Goal: Information Seeking & Learning: Find contact information

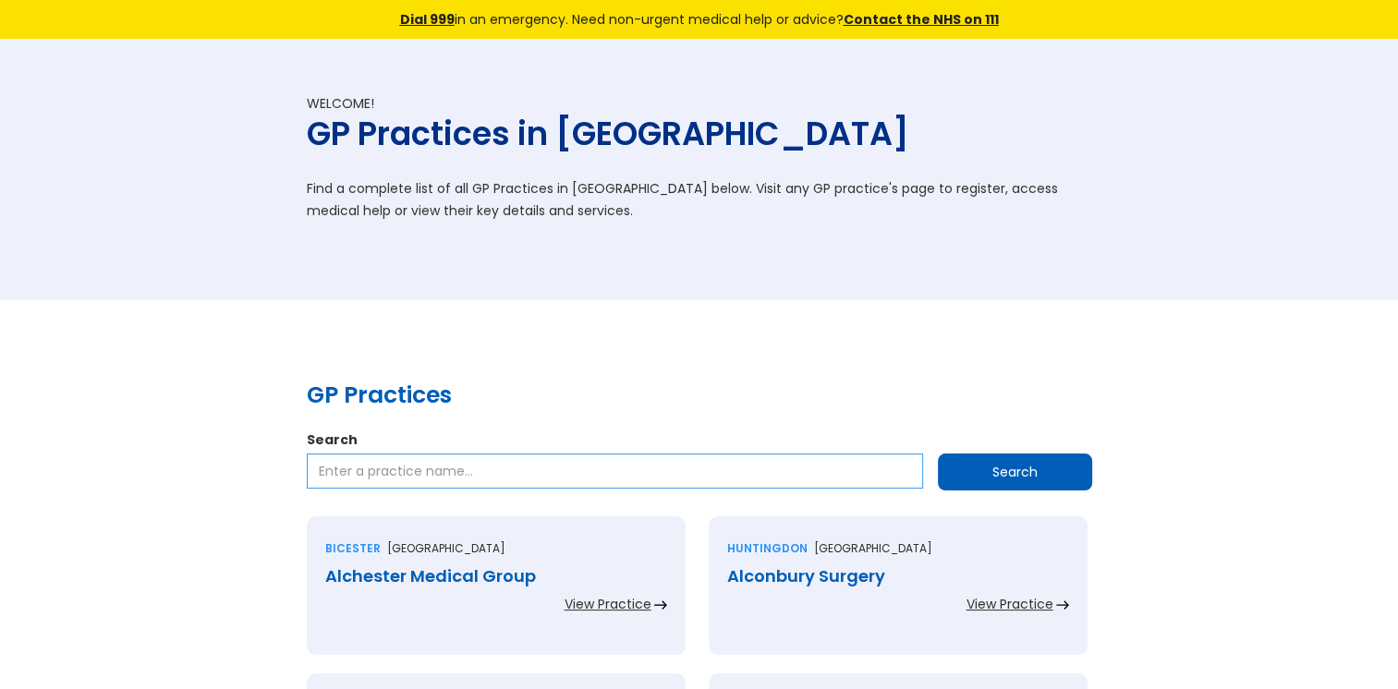
click at [418, 477] on input "Search" at bounding box center [615, 471] width 616 height 35
paste input "Fryston Road Surgery"
type input "Fryston Road Surgery"
click at [971, 463] on input "Search" at bounding box center [1015, 472] width 154 height 37
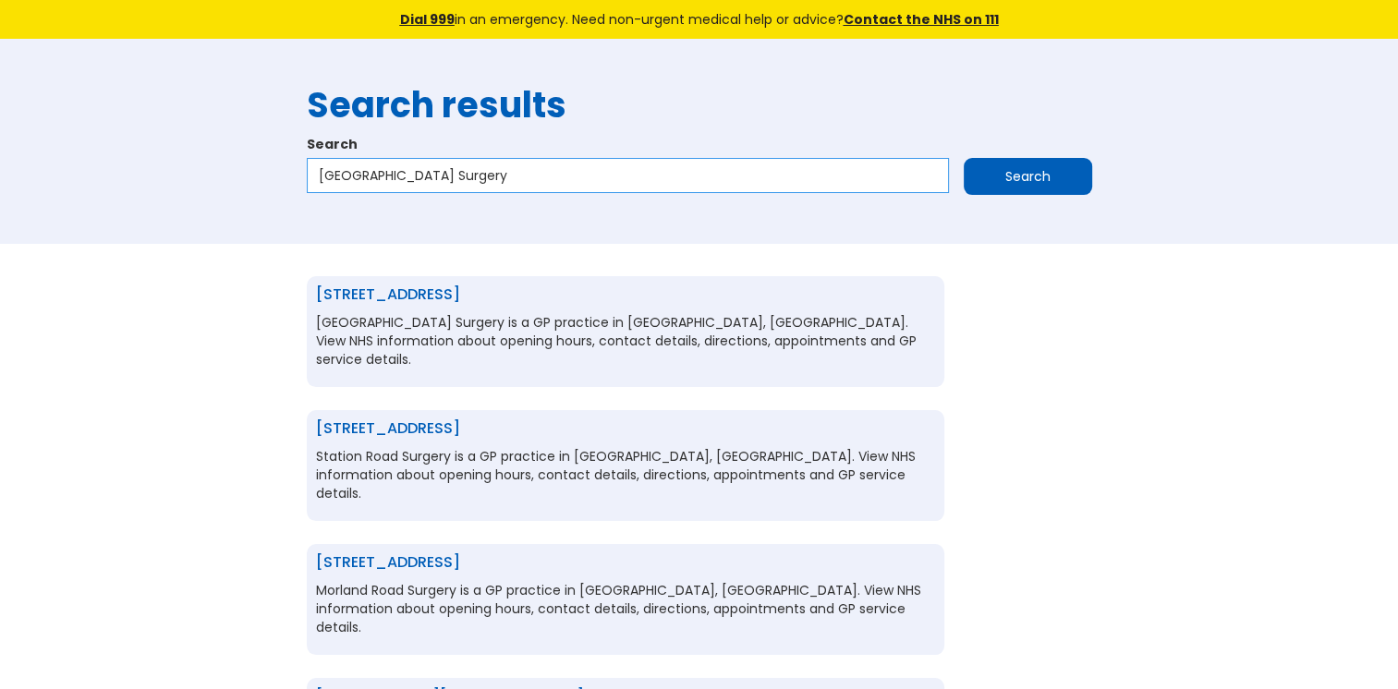
drag, startPoint x: 486, startPoint y: 176, endPoint x: 303, endPoint y: 177, distance: 182.9
click at [303, 177] on div "Search results Search Fryston Road Surgery Search" at bounding box center [699, 142] width 804 height 150
paste input "[GEOGRAPHIC_DATA]"
type input "[GEOGRAPHIC_DATA]"
click at [963, 158] on input "Search" at bounding box center [1027, 176] width 128 height 37
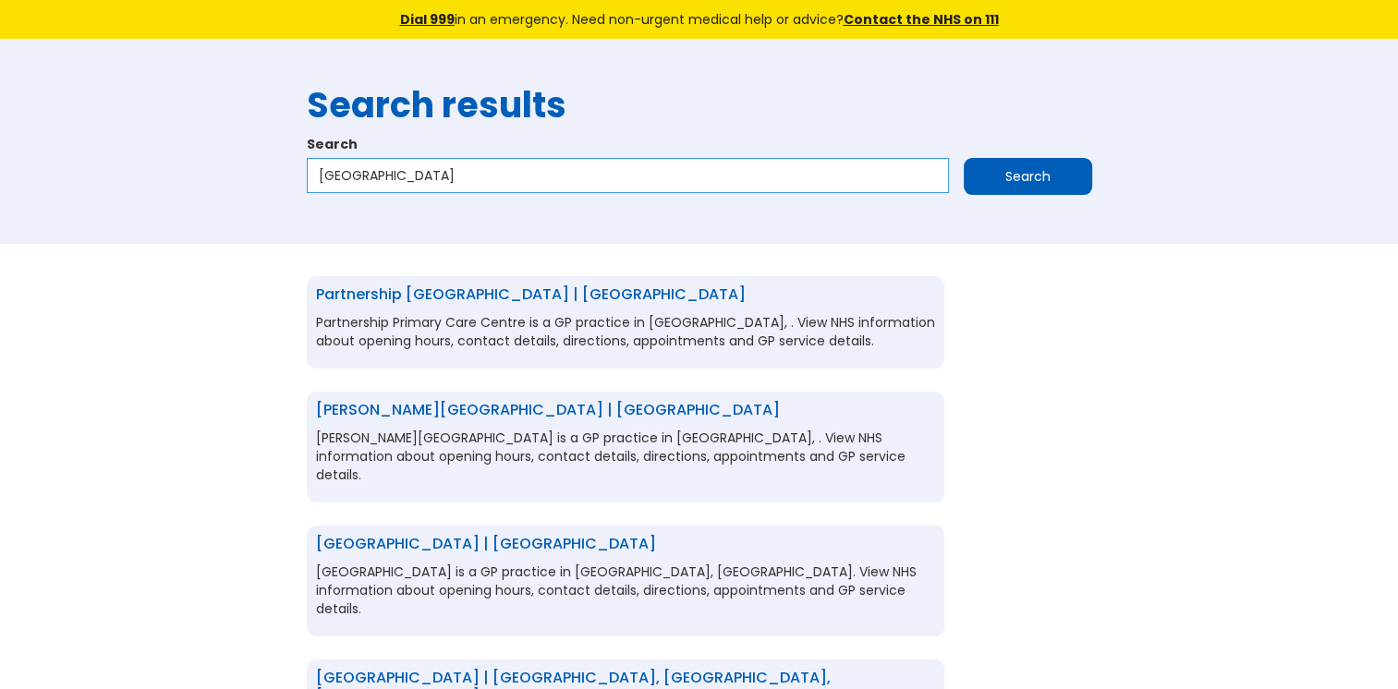
click at [605, 175] on input "[GEOGRAPHIC_DATA]" at bounding box center [628, 175] width 642 height 35
type input "[GEOGRAPHIC_DATA] rm19"
click at [999, 176] on input "Search" at bounding box center [1027, 176] width 128 height 37
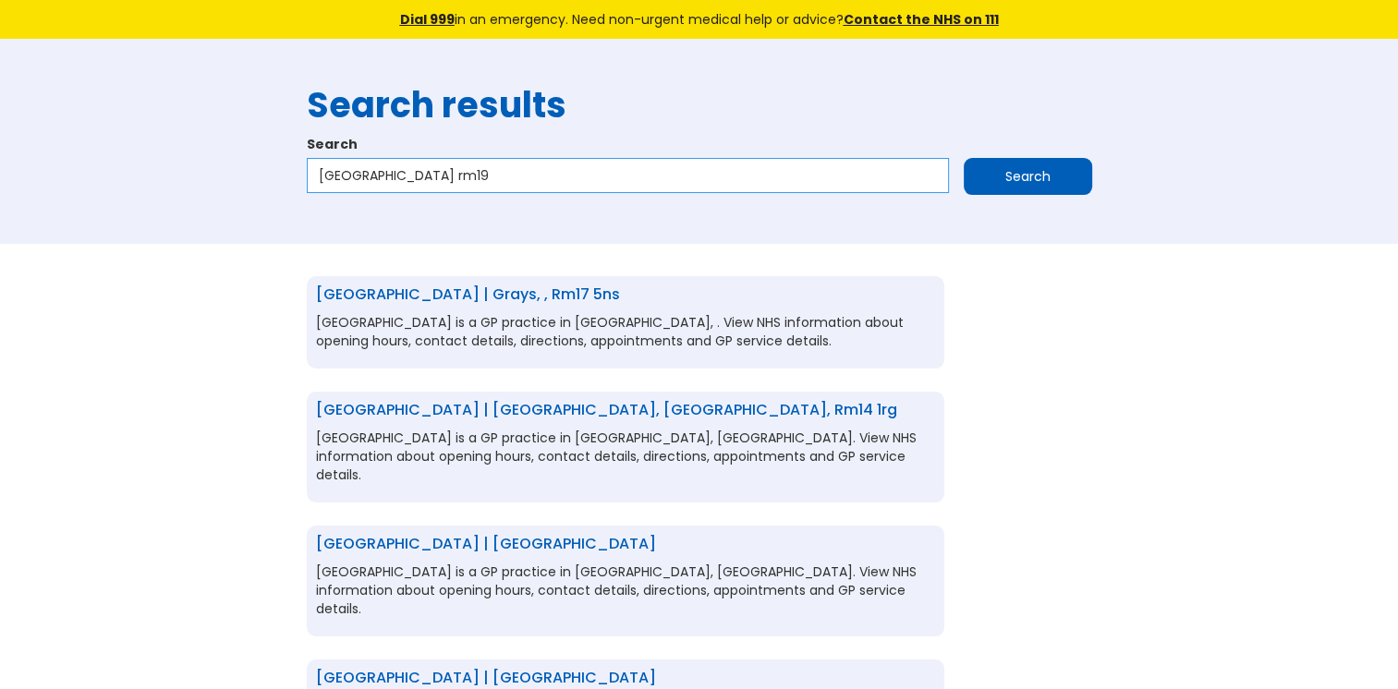
click at [543, 183] on input "[GEOGRAPHIC_DATA] rm19" at bounding box center [628, 175] width 642 height 35
type input "Purfleet Care Centre rm19 15x"
click at [1038, 188] on input "Search" at bounding box center [1027, 176] width 128 height 37
drag, startPoint x: 445, startPoint y: 176, endPoint x: 303, endPoint y: 163, distance: 142.8
click at [303, 163] on div "Search results Search Purfleet Care Centre rm19 15x Search" at bounding box center [699, 142] width 804 height 150
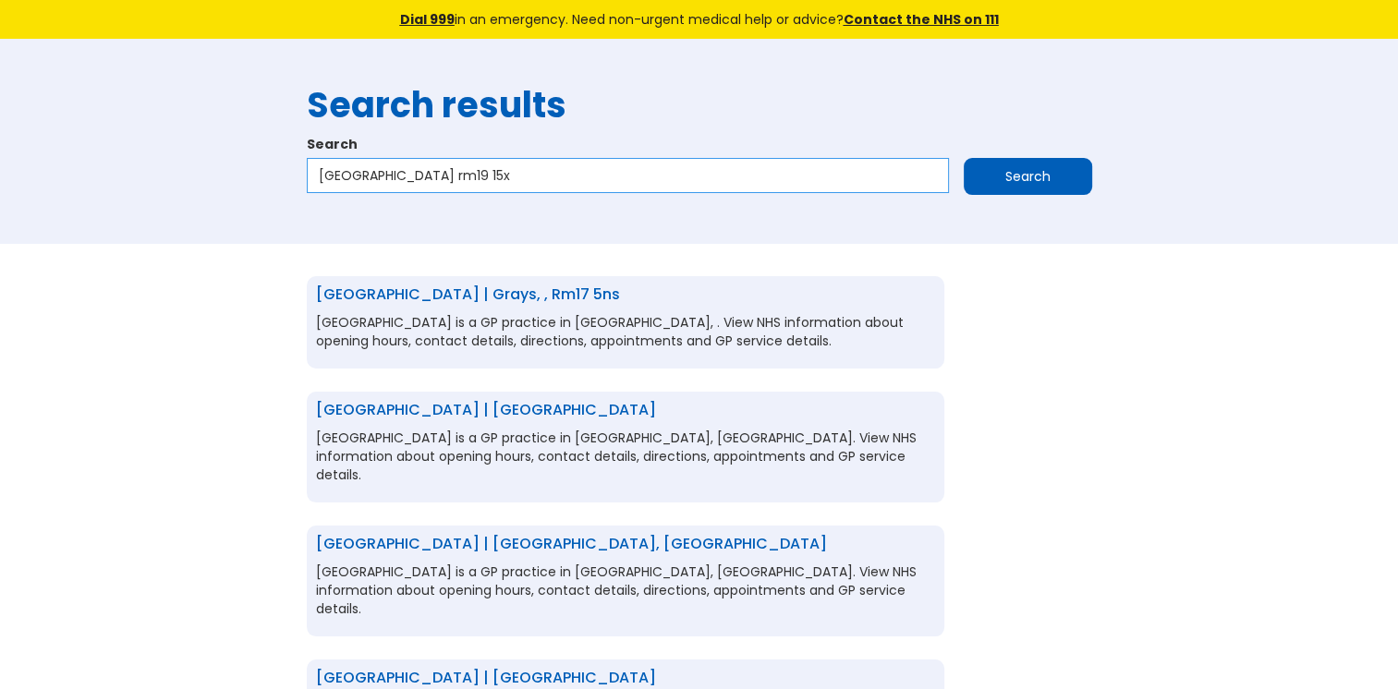
drag, startPoint x: 535, startPoint y: 182, endPoint x: 302, endPoint y: 165, distance: 233.4
click at [302, 165] on div "Search results Search Purfleet Care Centre rm19 15x Search" at bounding box center [699, 142] width 804 height 150
paste input "Nightingale Valley Practice"
type input "Nightingale Valley Practice"
click at [981, 180] on input "Search" at bounding box center [1027, 176] width 128 height 37
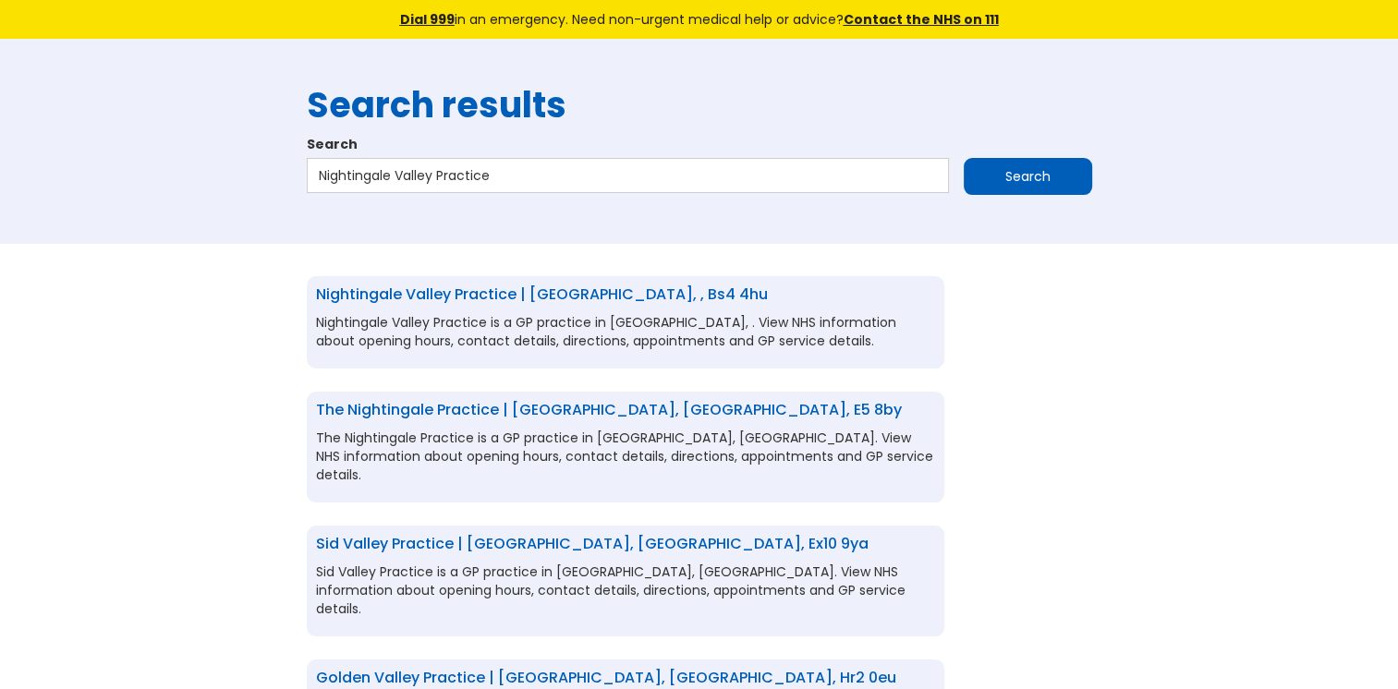
click at [446, 291] on link "Nightingale Valley Practice | [GEOGRAPHIC_DATA], , bs4 4hu" at bounding box center [542, 294] width 452 height 21
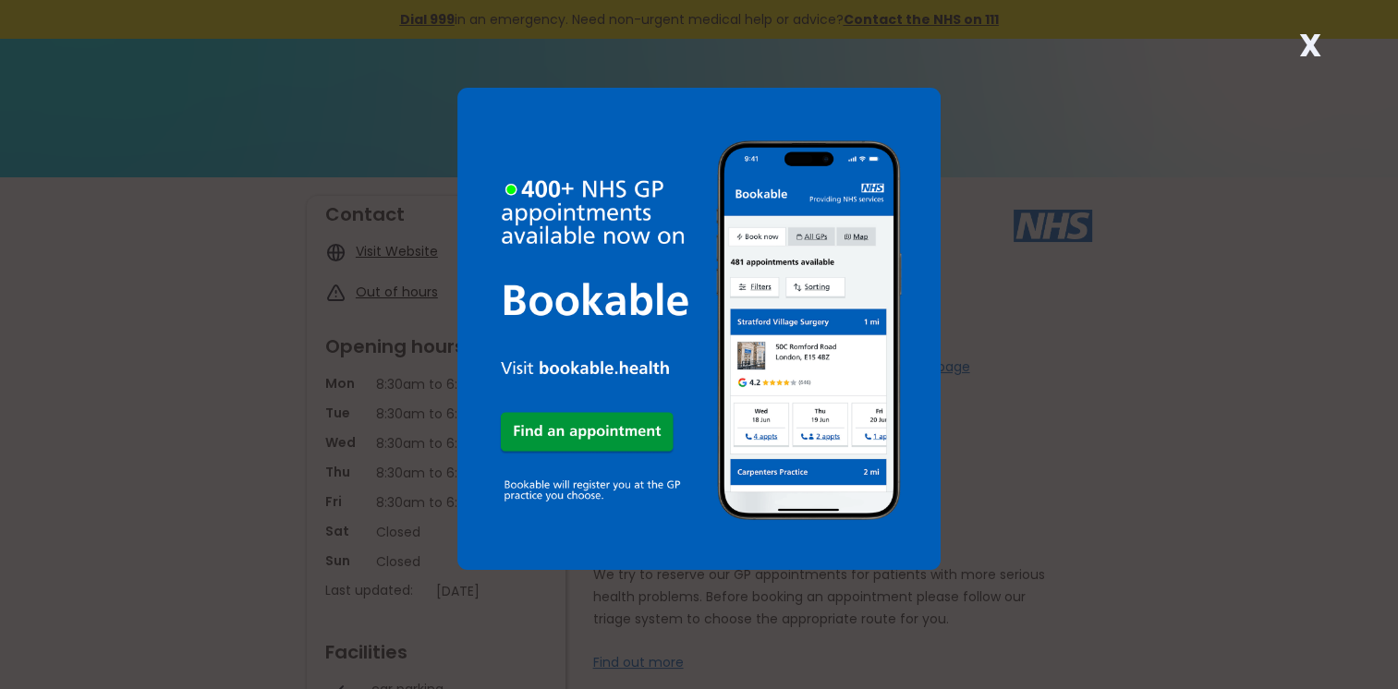
click at [1304, 42] on strong "X" at bounding box center [1309, 45] width 22 height 44
